Goal: Task Accomplishment & Management: Complete application form

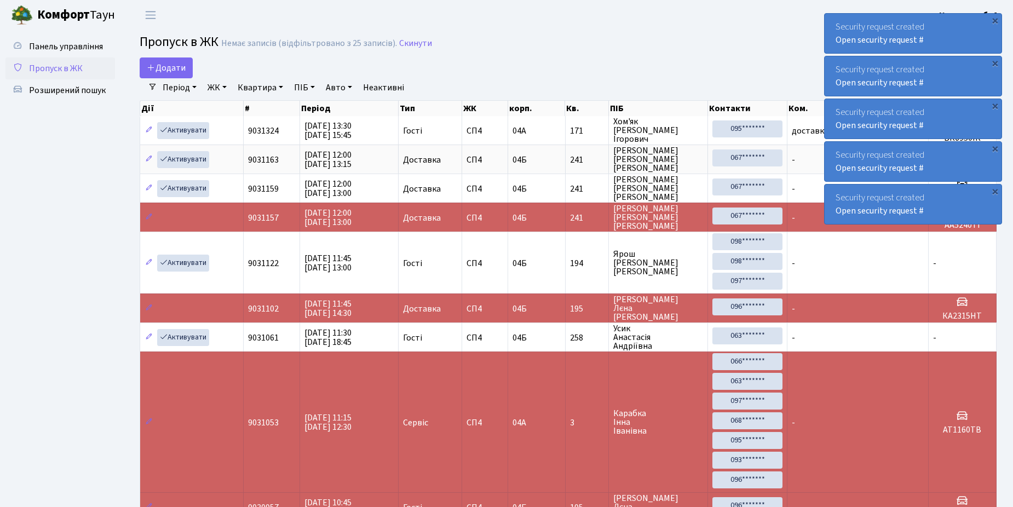
select select "25"
click at [178, 65] on span "Додати" at bounding box center [166, 68] width 39 height 12
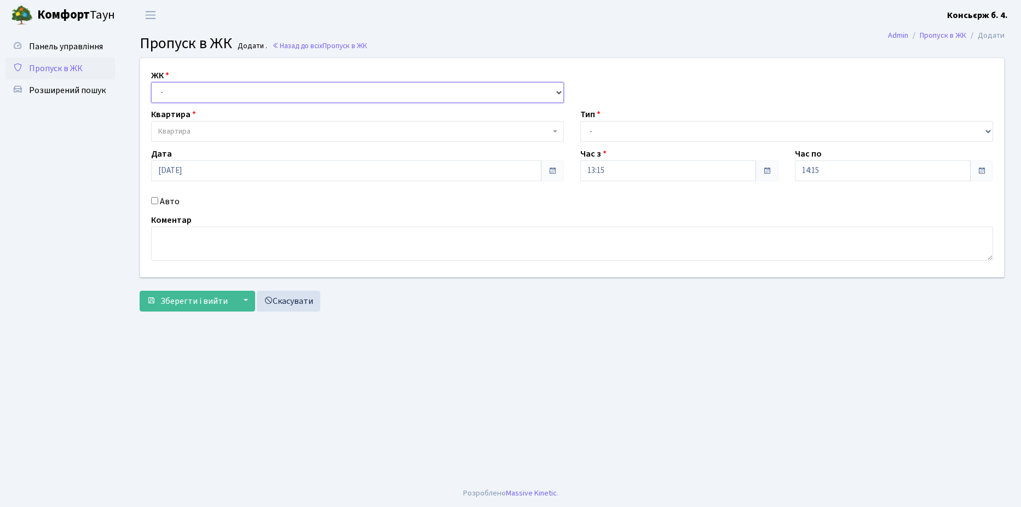
drag, startPoint x: 166, startPoint y: 90, endPoint x: 186, endPoint y: 102, distance: 23.4
click at [166, 90] on select "- СП4, Столичне шосе, 5" at bounding box center [357, 92] width 413 height 21
select select "325"
click at [151, 82] on select "- СП4, Столичне шосе, 5" at bounding box center [357, 92] width 413 height 21
select select
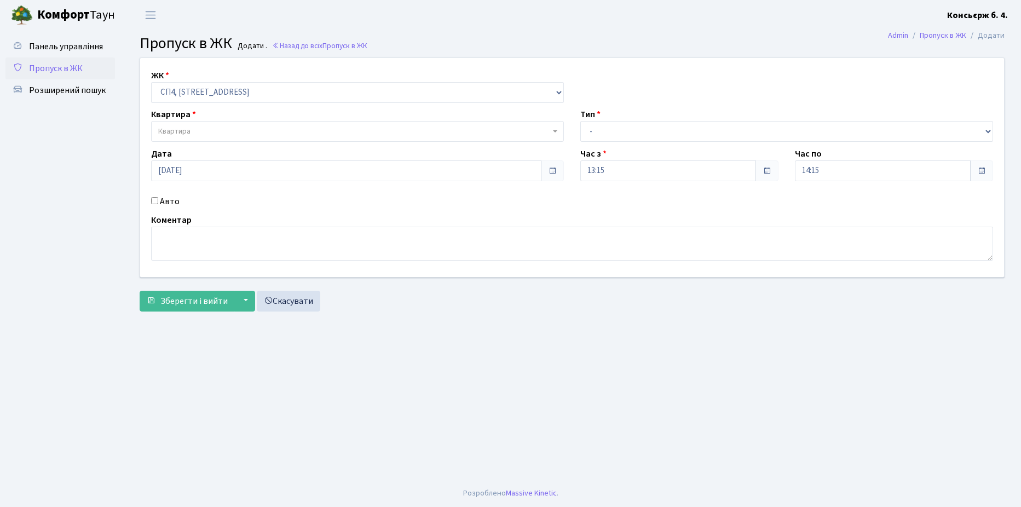
click at [223, 125] on span "Квартира" at bounding box center [357, 131] width 413 height 21
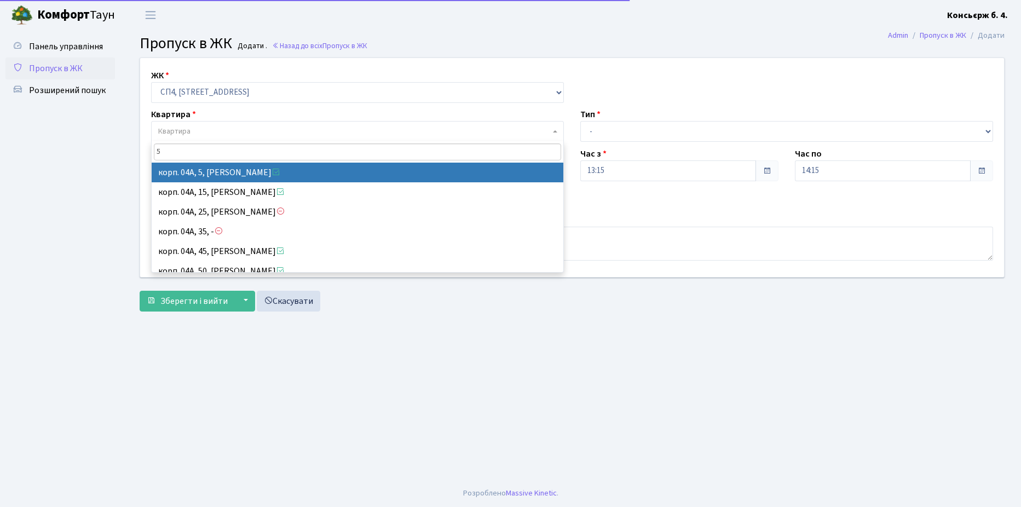
type input "5"
select select "21033"
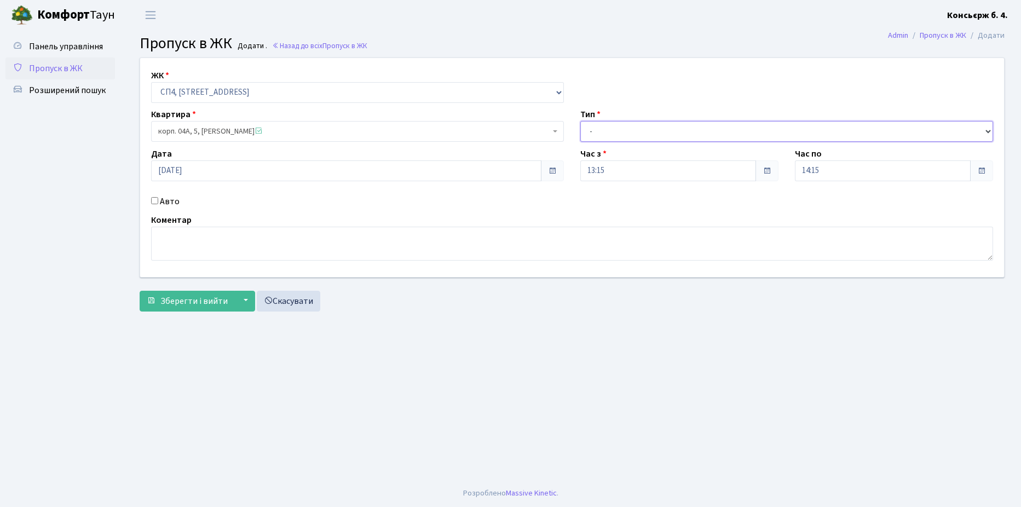
click at [652, 135] on select "- Доставка Таксі Гості Сервіс" at bounding box center [786, 131] width 413 height 21
click at [580, 121] on select "- Доставка Таксі Гості Сервіс" at bounding box center [786, 131] width 413 height 21
click at [704, 142] on div "ЖК - СП4, Столичне шосе, 5 Квартира корп. 04А, 5, Беспалько Сергій Сергійович <…" at bounding box center [572, 167] width 881 height 219
drag, startPoint x: 700, startPoint y: 135, endPoint x: 688, endPoint y: 143, distance: 14.1
click at [700, 135] on select "- Доставка Таксі Гості Сервіс" at bounding box center [786, 131] width 413 height 21
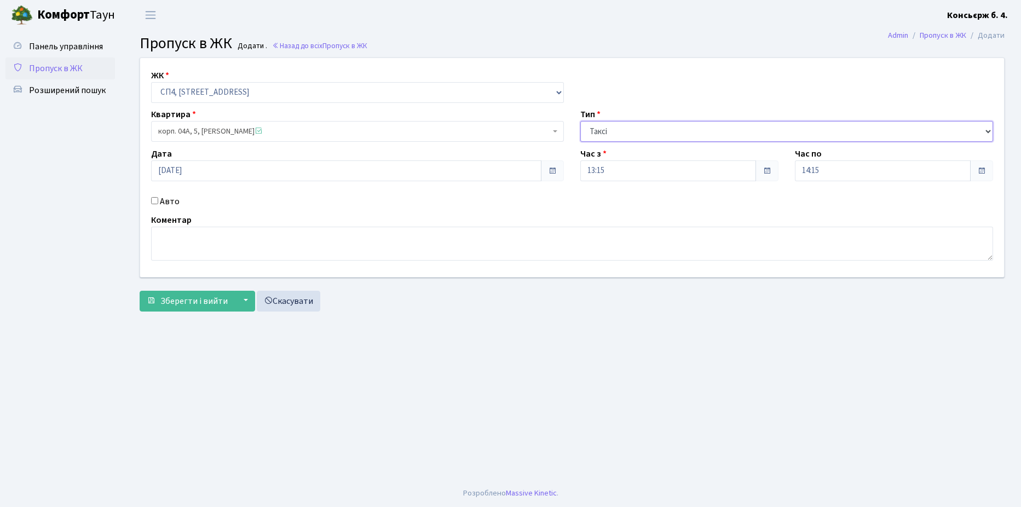
select select "18"
click at [580, 121] on select "- Доставка Таксі Гості Сервіс" at bounding box center [786, 131] width 413 height 21
click at [155, 200] on input "Авто" at bounding box center [154, 200] width 7 height 7
checkbox input "true"
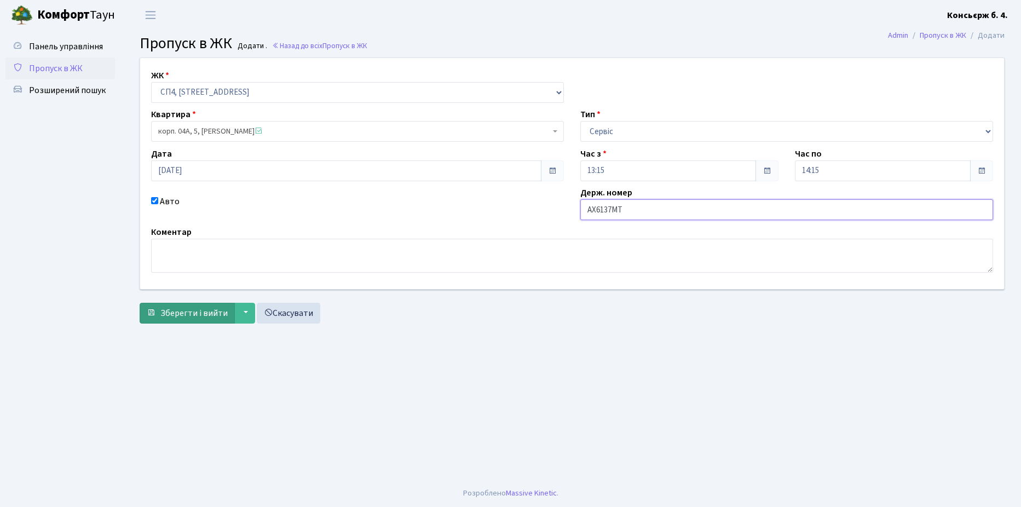
type input "AX6137MT"
click at [173, 307] on span "Зберегти і вийти" at bounding box center [193, 313] width 67 height 12
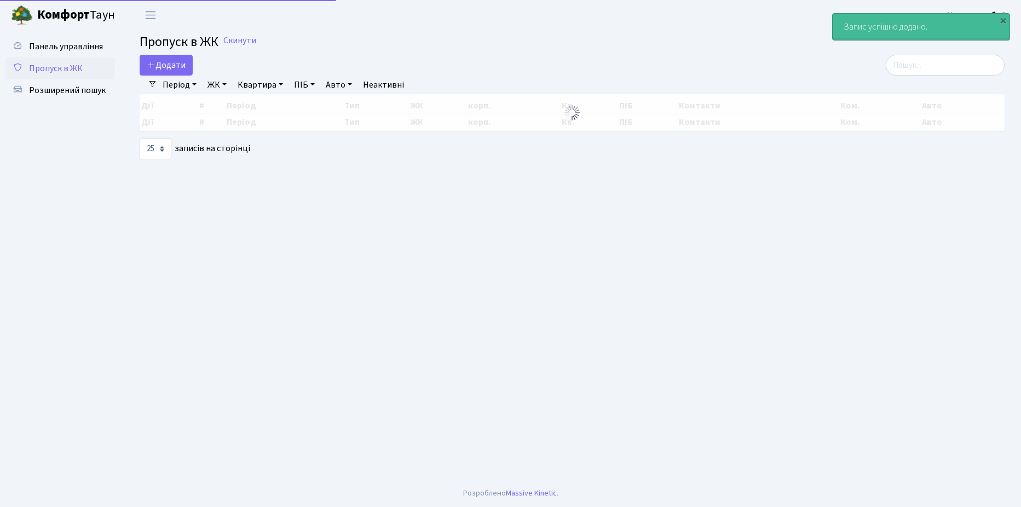
select select "25"
